Goal: Task Accomplishment & Management: Manage account settings

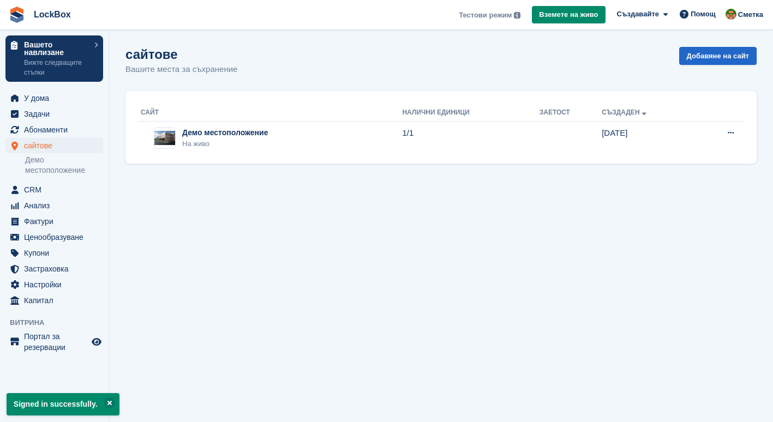
click at [658, 15] on span "Създавайте" at bounding box center [638, 14] width 42 height 11
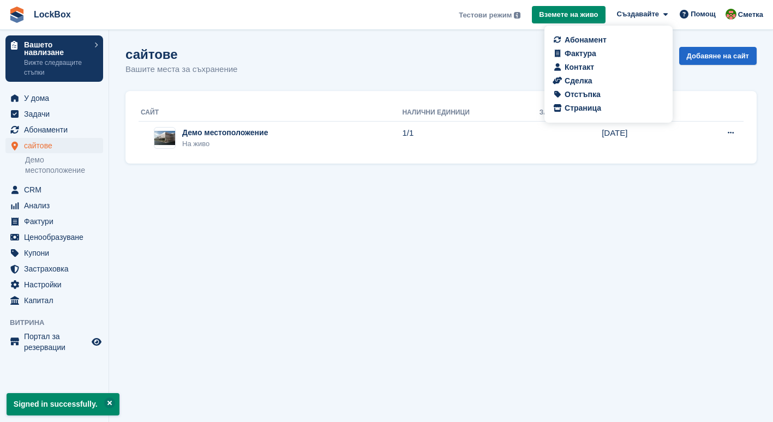
click at [753, 17] on span "Сметка" at bounding box center [750, 14] width 25 height 11
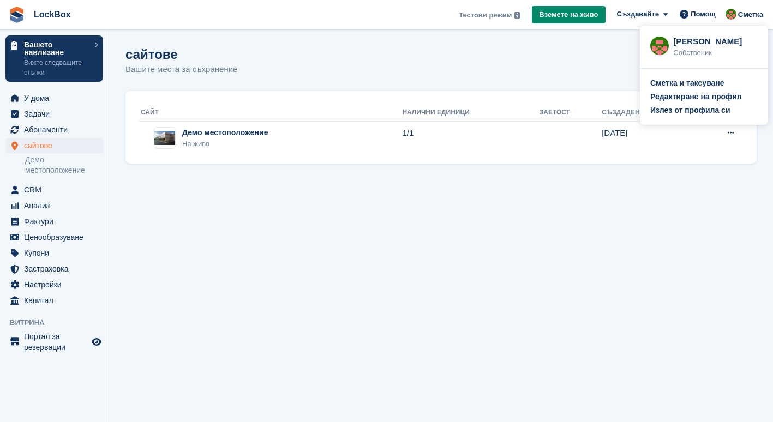
click at [685, 83] on div "Сметка и таксуване" at bounding box center [687, 82] width 74 height 11
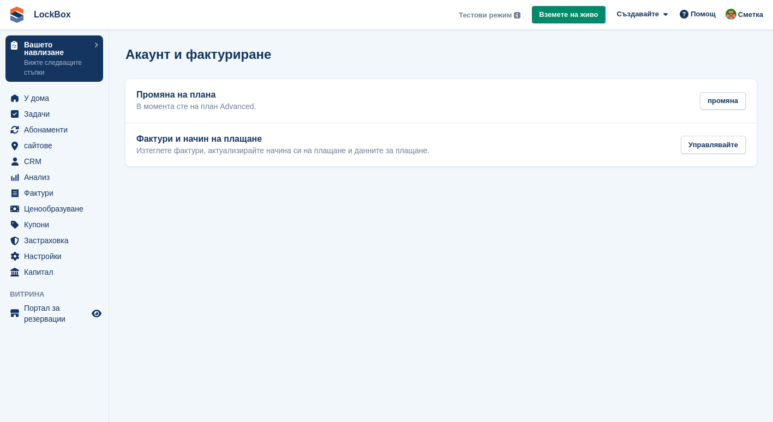
click at [756, 20] on div "Сметка" at bounding box center [745, 14] width 45 height 19
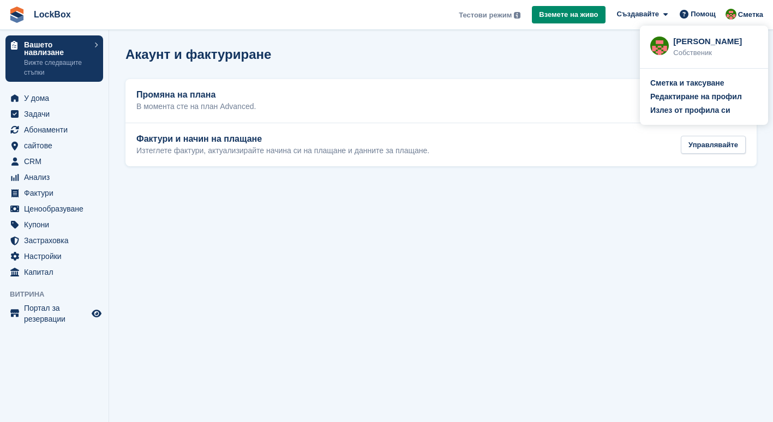
click at [691, 97] on div "Редактиране на профил" at bounding box center [696, 96] width 92 height 11
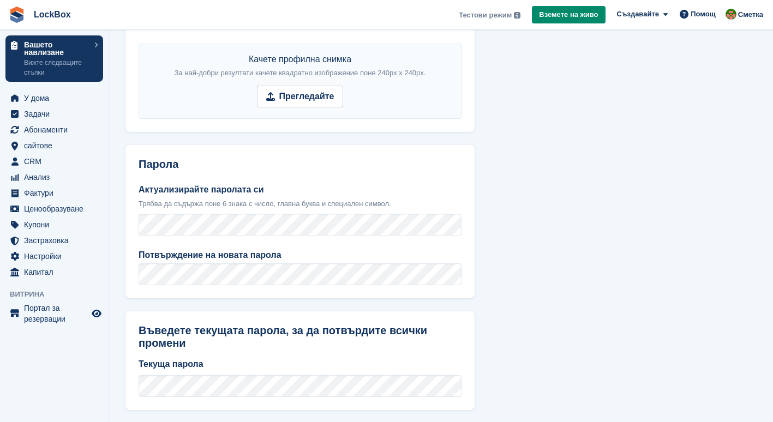
scroll to position [397, 0]
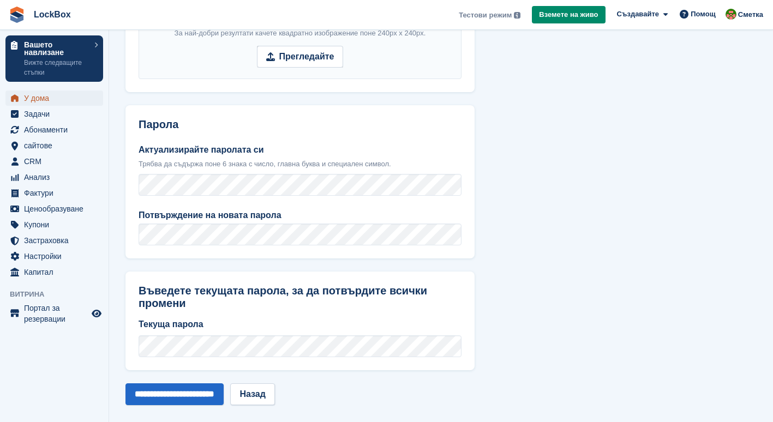
click at [49, 101] on span "У дома" at bounding box center [56, 98] width 65 height 15
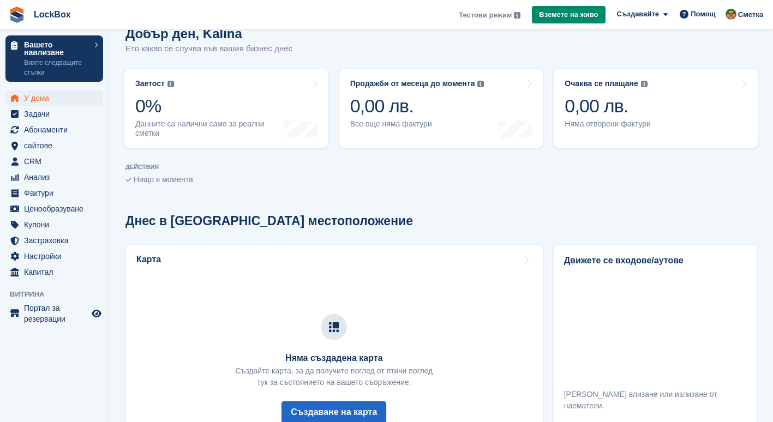
scroll to position [151, 0]
